Goal: Information Seeking & Learning: Learn about a topic

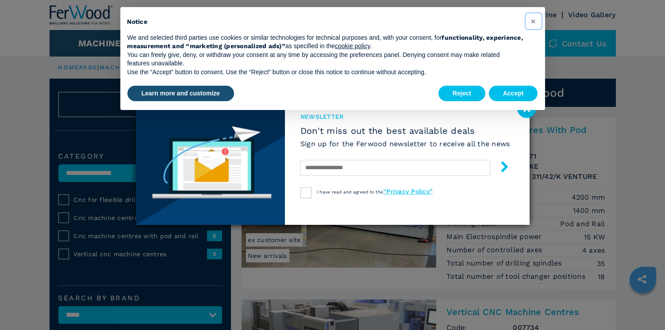
click at [538, 16] on button "×" at bounding box center [533, 21] width 14 height 14
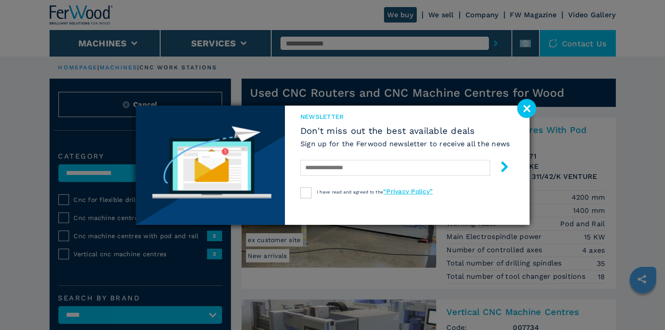
click at [524, 112] on image at bounding box center [526, 108] width 19 height 19
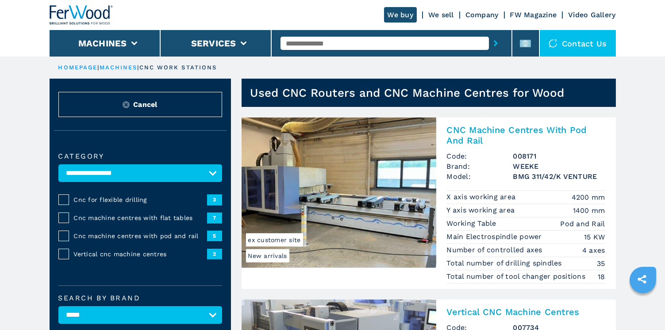
click at [471, 133] on h2 "CNC Machine Centres With Pod And Rail" at bounding box center [526, 135] width 158 height 21
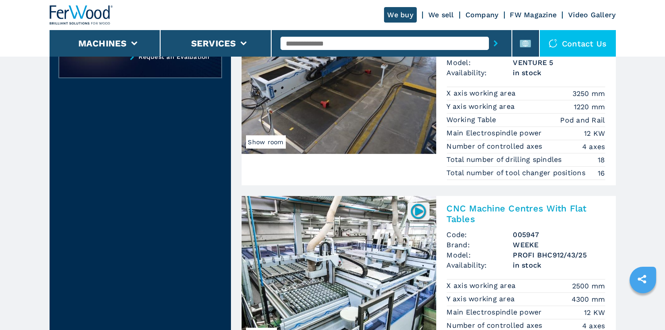
scroll to position [484, 0]
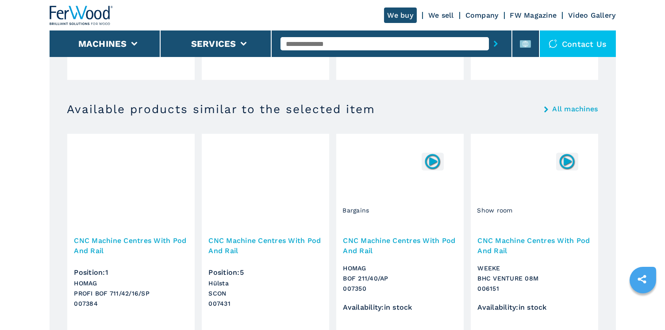
scroll to position [868, 0]
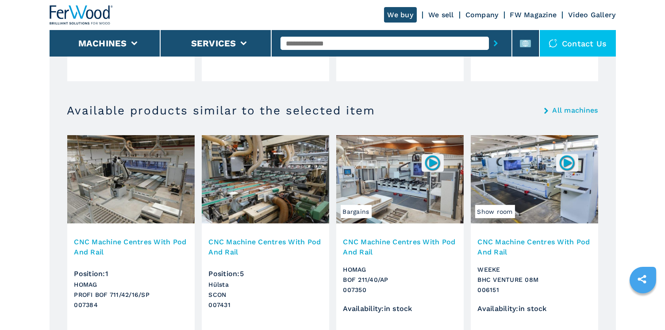
click at [543, 173] on img at bounding box center [534, 179] width 127 height 88
click at [533, 187] on img at bounding box center [534, 179] width 127 height 88
click at [535, 181] on img at bounding box center [534, 179] width 127 height 88
click at [571, 161] on img at bounding box center [566, 162] width 17 height 17
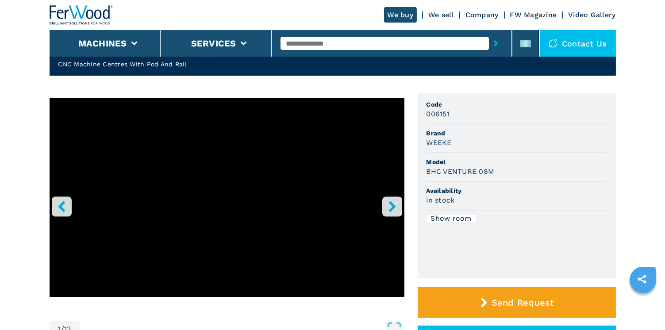
click at [394, 211] on icon "right-button" at bounding box center [392, 206] width 11 height 11
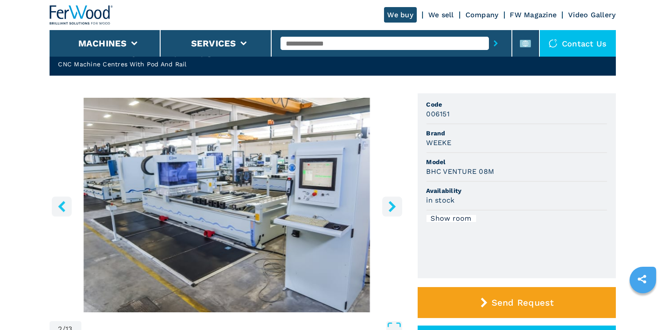
click at [390, 206] on icon "right-button" at bounding box center [392, 206] width 11 height 11
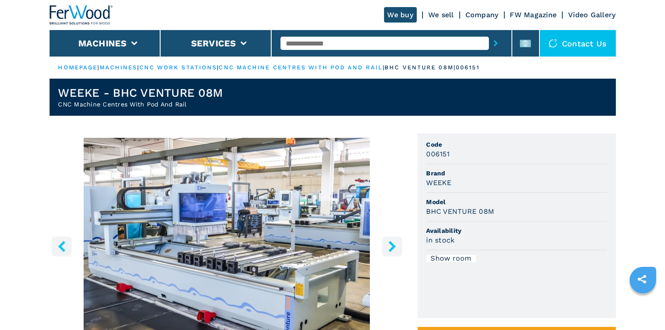
click at [301, 69] on link "cnc machine centres with pod and rail" at bounding box center [300, 67] width 164 height 7
click at [300, 69] on link "cnc machine centres with pod and rail" at bounding box center [300, 67] width 164 height 7
click at [302, 69] on link "cnc machine centres with pod and rail" at bounding box center [300, 67] width 164 height 7
click at [303, 69] on link "cnc machine centres with pod and rail" at bounding box center [300, 67] width 164 height 7
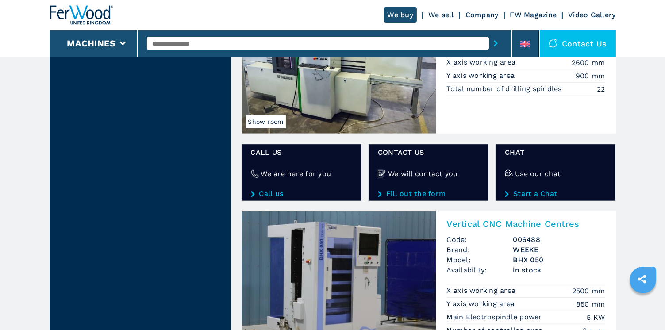
scroll to position [1358, 0]
